Goal: Task Accomplishment & Management: Complete application form

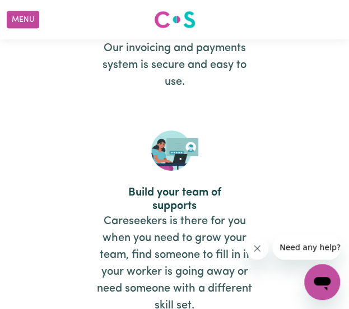
scroll to position [1515, 0]
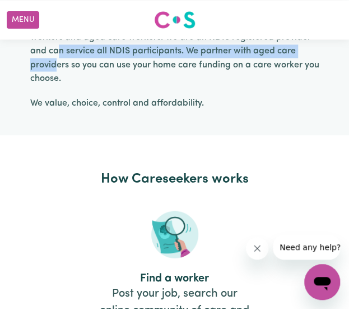
drag, startPoint x: 58, startPoint y: 58, endPoint x: 110, endPoint y: 83, distance: 57.7
click at [81, 65] on p "At Careseekers we are more than just a platform. We connect individuals, famili…" at bounding box center [174, 44] width 289 height 81
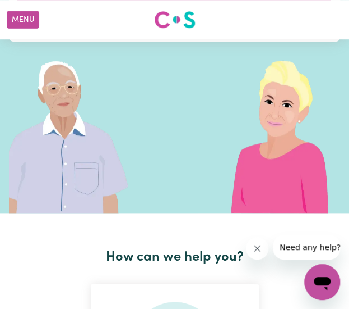
scroll to position [0, 0]
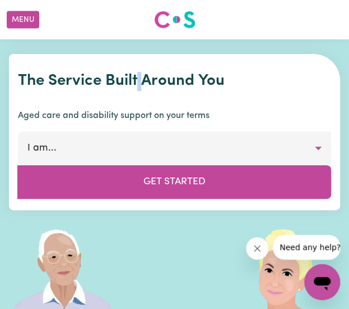
drag, startPoint x: 137, startPoint y: 68, endPoint x: 180, endPoint y: 66, distance: 42.7
click at [171, 66] on div "The Service Built Around You Aged care and disability support on your terms I a…" at bounding box center [175, 132] width 332 height 156
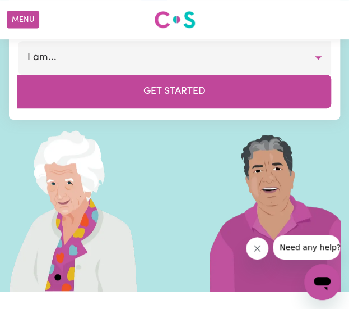
scroll to position [56, 0]
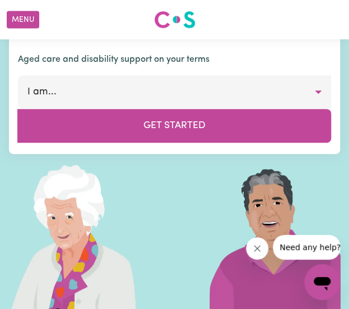
click at [94, 93] on button "I am..." at bounding box center [175, 92] width 314 height 34
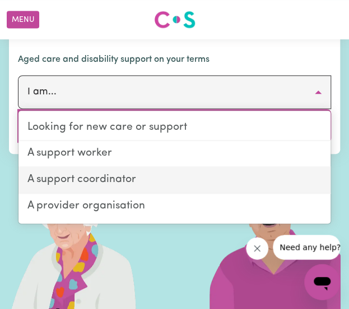
click at [95, 183] on link "A support coordinator" at bounding box center [175, 180] width 312 height 26
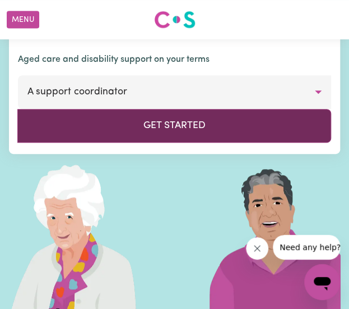
click at [146, 131] on button "Get Started" at bounding box center [174, 126] width 314 height 34
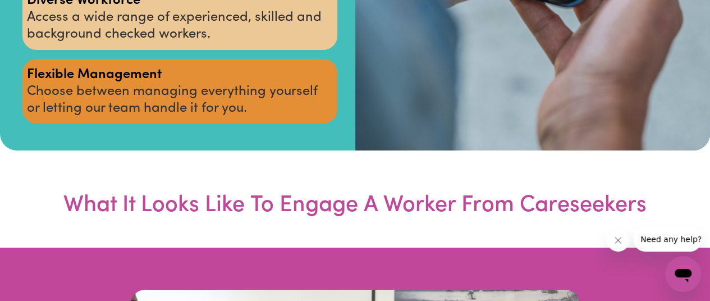
scroll to position [1963, 0]
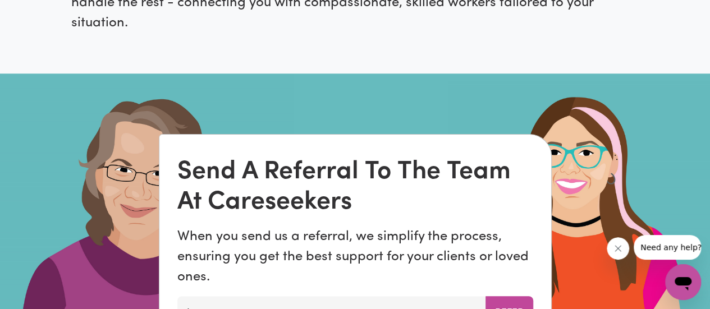
scroll to position [673, 0]
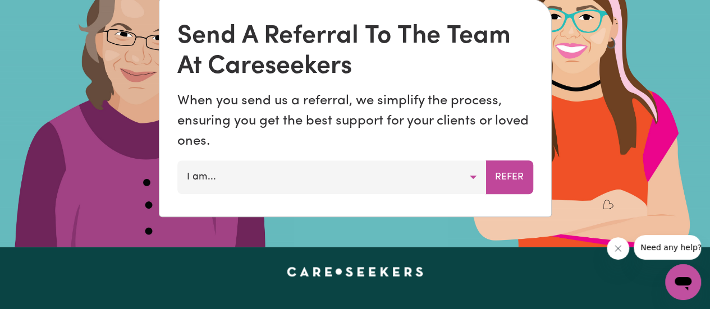
click at [471, 180] on button "I am..." at bounding box center [331, 177] width 309 height 34
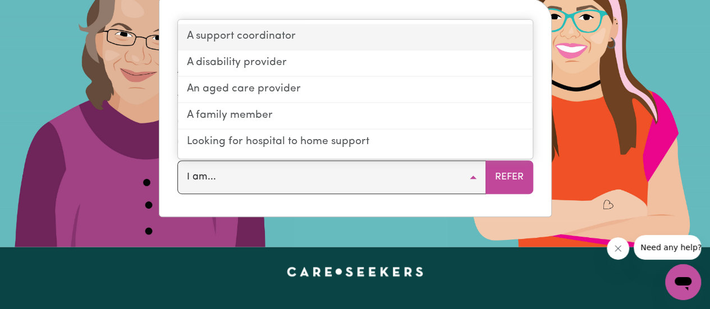
click at [243, 40] on link "A support coordinator" at bounding box center [355, 37] width 355 height 26
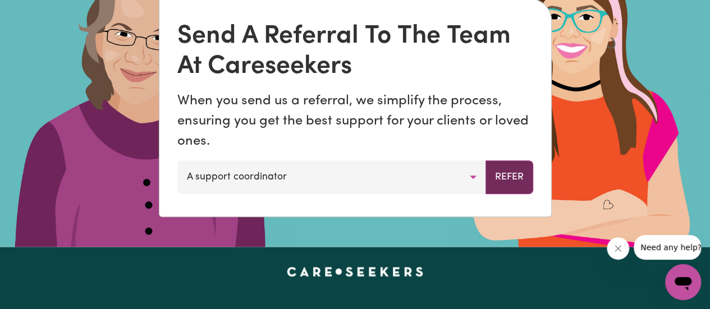
click at [503, 175] on button "Refer" at bounding box center [509, 177] width 48 height 34
click at [634, 118] on img at bounding box center [355, 92] width 710 height 309
click at [66, 138] on img at bounding box center [355, 92] width 710 height 309
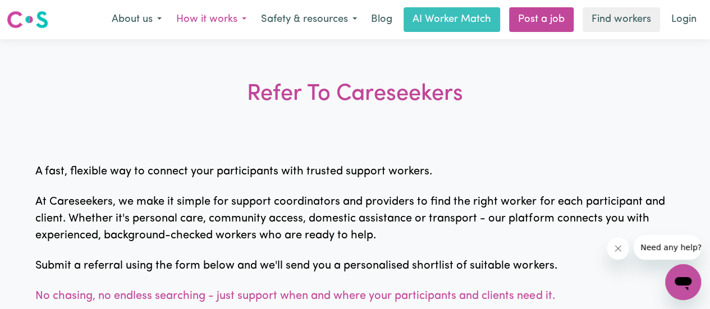
click at [191, 19] on button "How it works" at bounding box center [211, 20] width 85 height 24
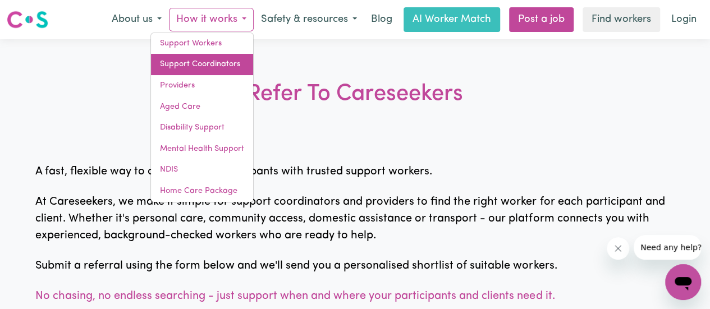
click at [188, 68] on link "Support Coordinators" at bounding box center [202, 64] width 102 height 21
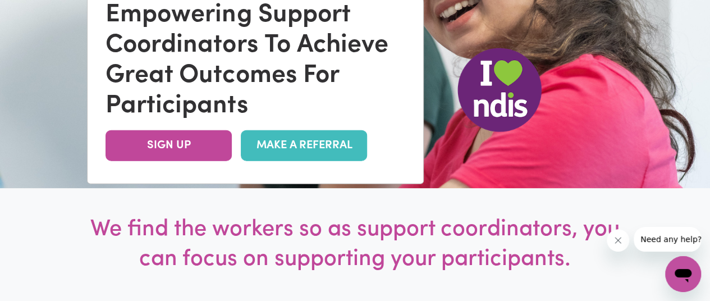
scroll to position [224, 0]
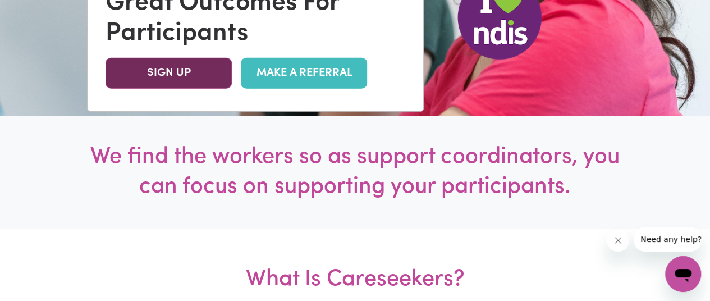
click at [166, 80] on link "SIGN UP" at bounding box center [168, 73] width 126 height 31
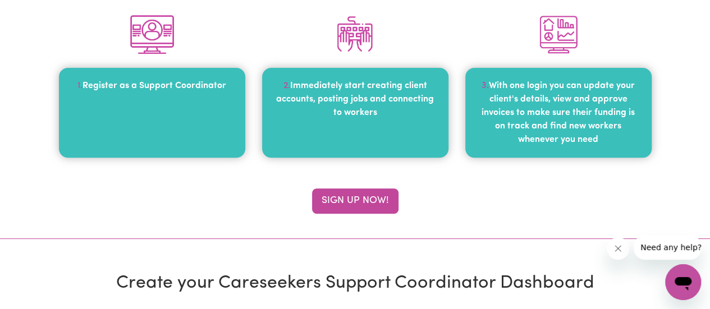
scroll to position [168, 0]
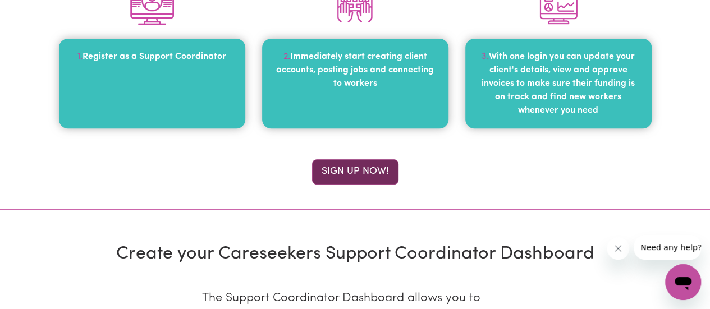
click at [348, 170] on button "Sign up now!" at bounding box center [355, 171] width 86 height 25
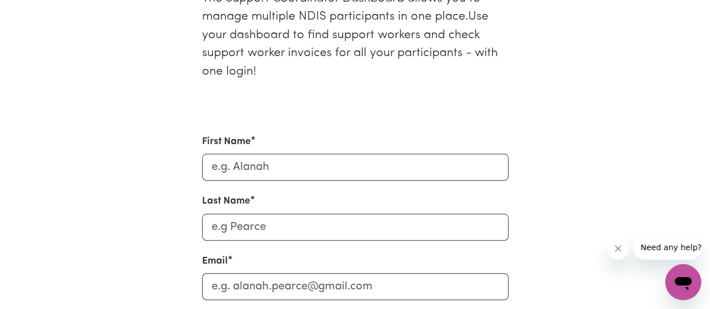
scroll to position [514, 0]
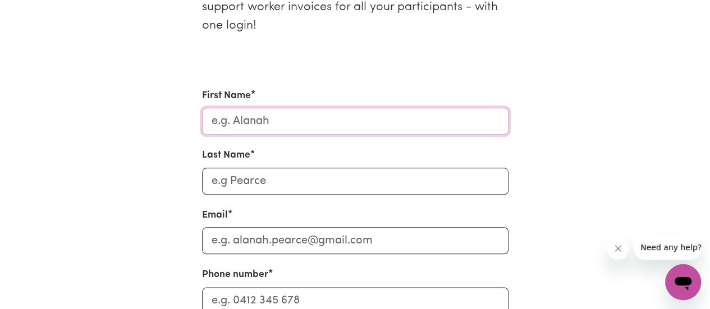
click at [262, 121] on input "First Name" at bounding box center [355, 121] width 306 height 27
drag, startPoint x: 211, startPoint y: 122, endPoint x: 219, endPoint y: 122, distance: 7.9
click at [219, 122] on input "sheila" at bounding box center [355, 121] width 306 height 27
type input "Sheila"
drag, startPoint x: 214, startPoint y: 189, endPoint x: 317, endPoint y: 186, distance: 102.7
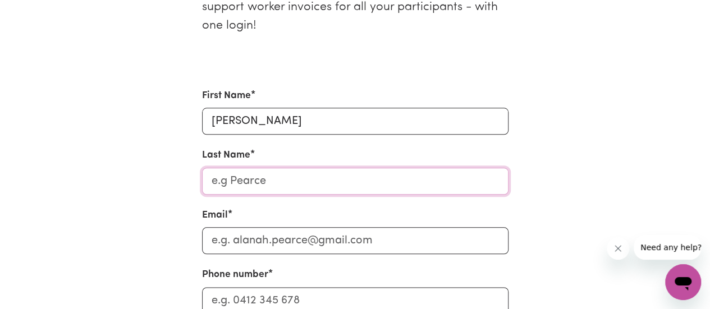
click at [317, 186] on input "Last Name" at bounding box center [355, 181] width 306 height 27
type input "Andrews"
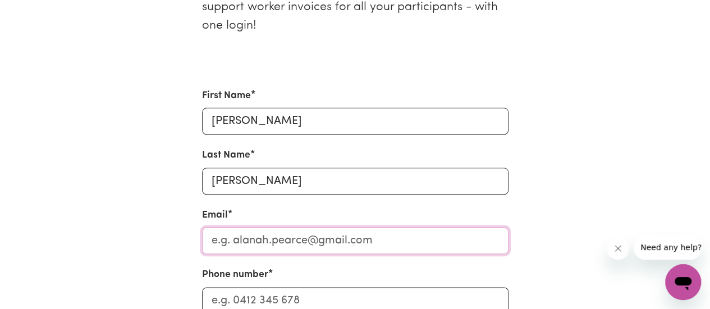
click at [266, 245] on input "Email" at bounding box center [355, 240] width 306 height 27
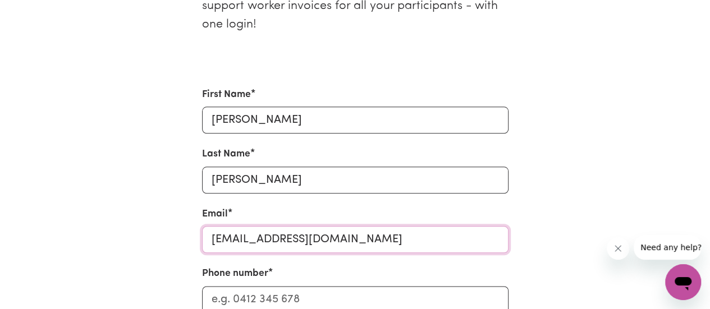
scroll to position [850, 0]
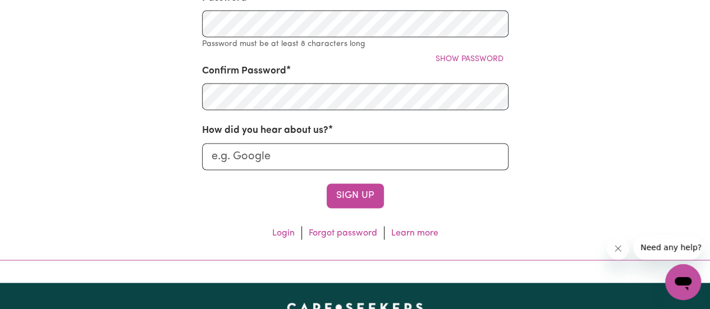
type input "info@empowerconnect.com.au"
drag, startPoint x: 290, startPoint y: 168, endPoint x: 210, endPoint y: 160, distance: 80.0
click at [210, 160] on input "How did you hear about us?" at bounding box center [355, 156] width 306 height 27
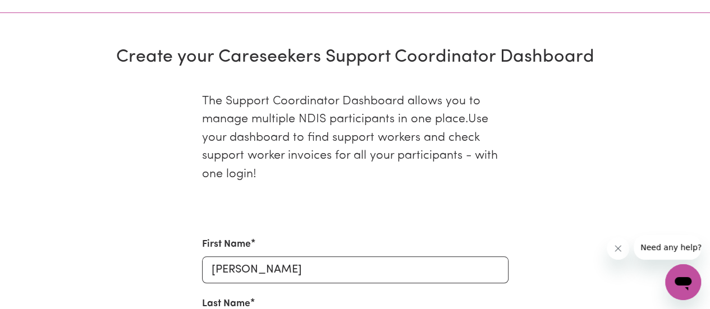
scroll to position [421, 0]
